Goal: Information Seeking & Learning: Learn about a topic

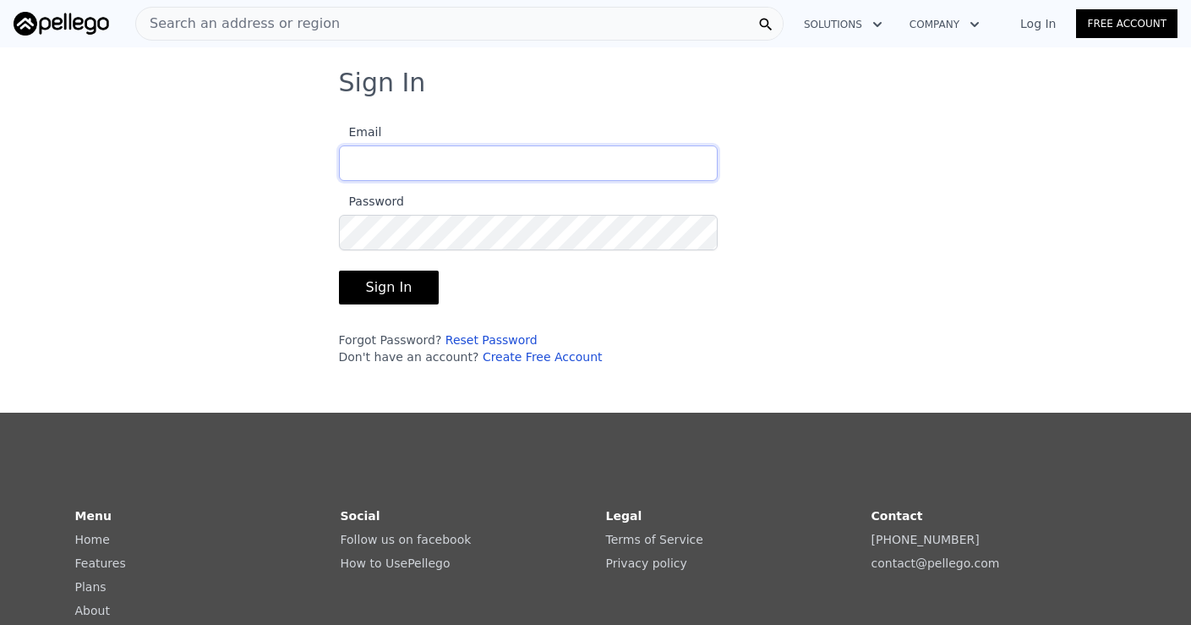
type input "[EMAIL_ADDRESS][DOMAIN_NAME]"
click at [386, 287] on button "Sign In" at bounding box center [389, 287] width 101 height 34
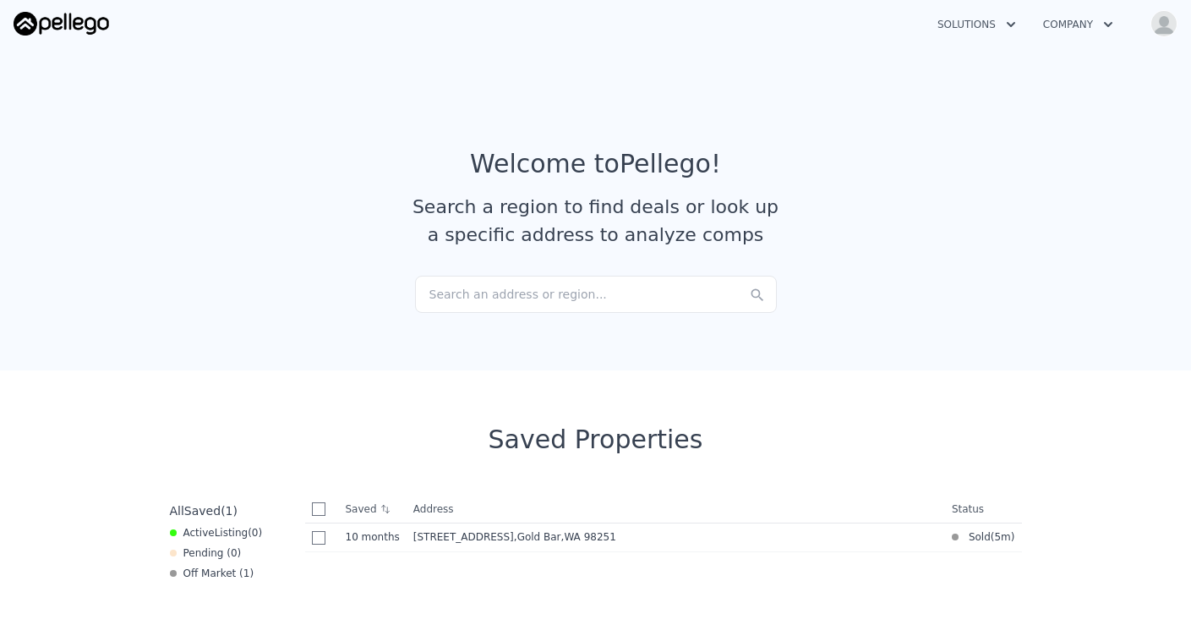
click at [500, 292] on div "Search an address or region..." at bounding box center [596, 294] width 362 height 37
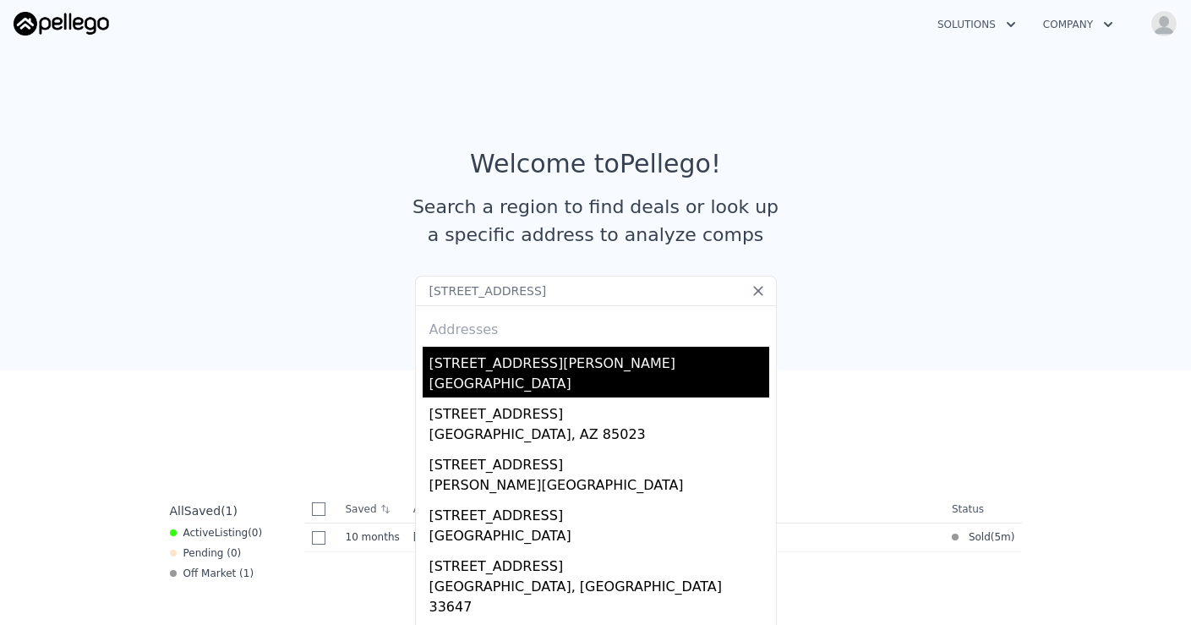
type input "[STREET_ADDRESS]"
click at [478, 378] on div "[GEOGRAPHIC_DATA]" at bounding box center [599, 386] width 340 height 24
